Goal: Task Accomplishment & Management: Manage account settings

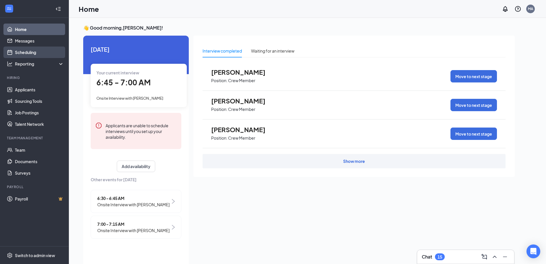
click at [32, 52] on link "Scheduling" at bounding box center [39, 51] width 49 height 11
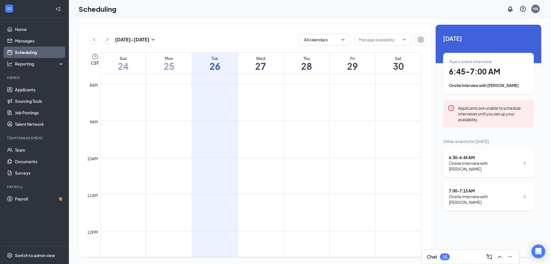
scroll to position [196, 0]
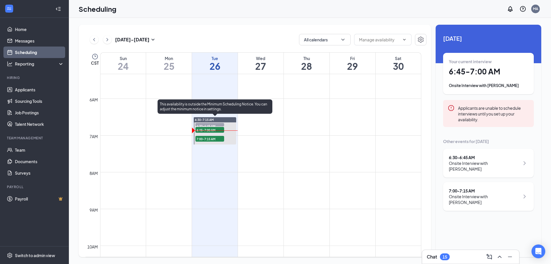
click at [207, 138] on span "7:00-7:15 AM" at bounding box center [209, 139] width 29 height 6
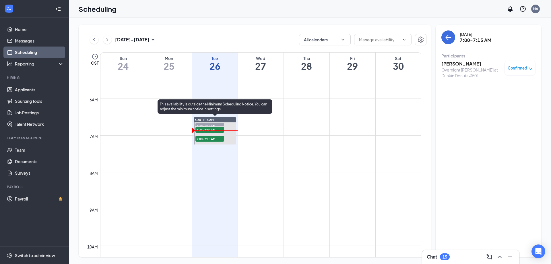
click at [205, 126] on span "6:30-6:45 AM" at bounding box center [209, 126] width 29 height 6
click at [208, 138] on span "7:00-7:15 AM" at bounding box center [209, 139] width 29 height 6
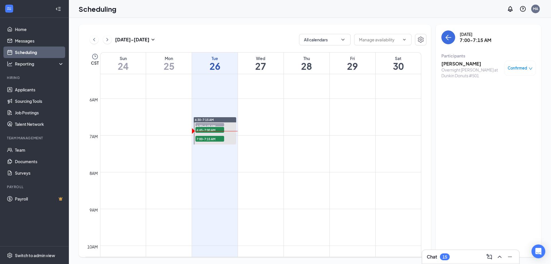
click at [440, 255] on div "Chat 15" at bounding box center [437, 256] width 23 height 7
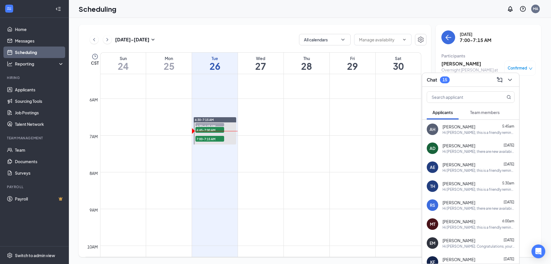
click at [461, 134] on div "Hi [PERSON_NAME], this is a friendly reminder. Your meeting with [PERSON_NAME]'…" at bounding box center [478, 132] width 72 height 5
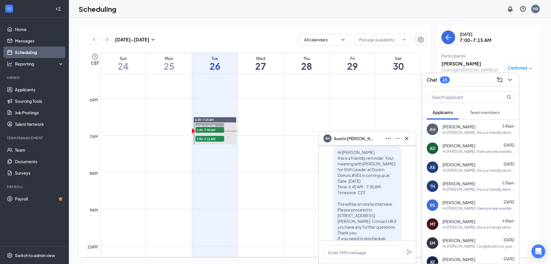
scroll to position [-86, 0]
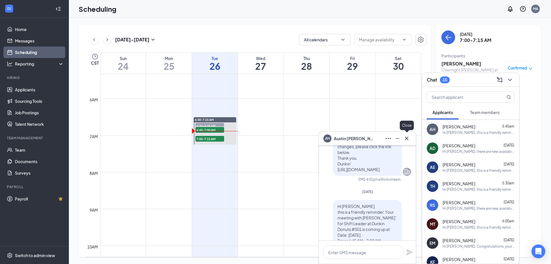
click at [405, 142] on button at bounding box center [406, 138] width 9 height 9
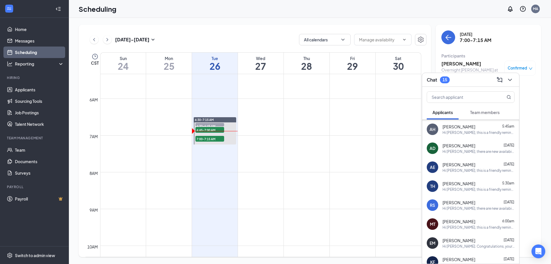
scroll to position [29, 0]
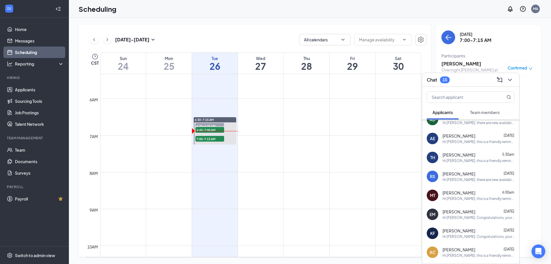
click at [464, 218] on div "Hi [PERSON_NAME]. Congratulations, your meeting with [PERSON_NAME]' for Crew Me…" at bounding box center [478, 217] width 72 height 5
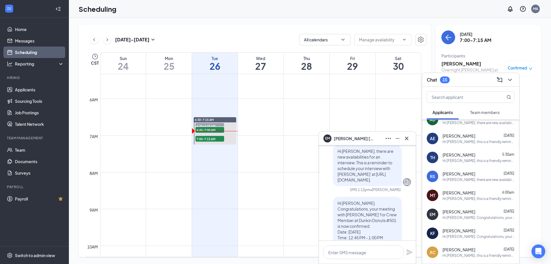
scroll to position [-86, 0]
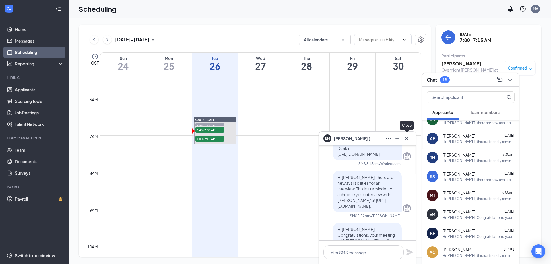
click at [404, 138] on icon "Cross" at bounding box center [406, 138] width 7 height 7
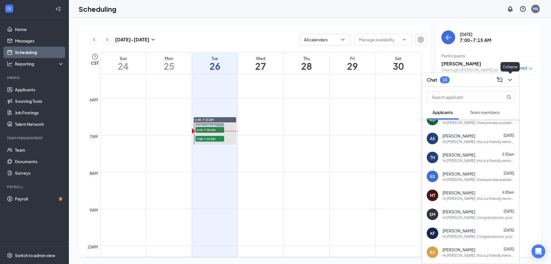
click at [508, 79] on icon "ChevronDown" at bounding box center [509, 79] width 7 height 7
